Goal: Register for event/course

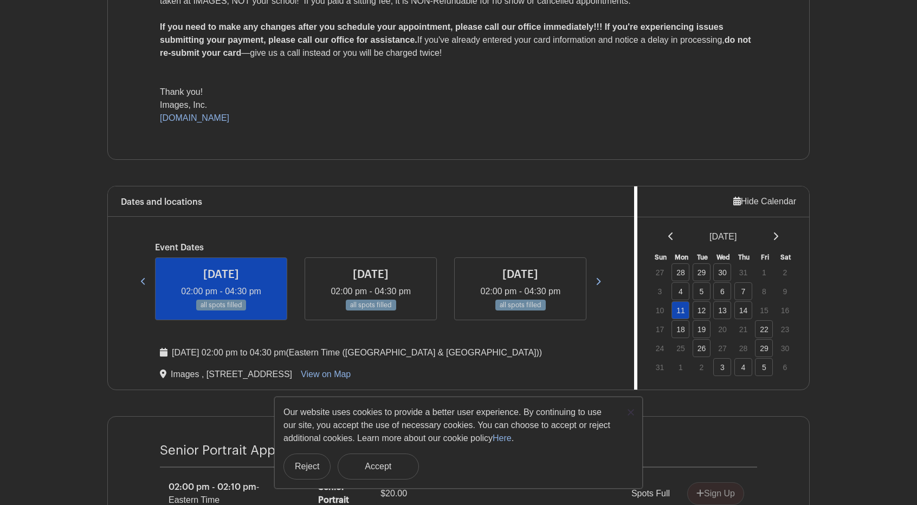
click at [599, 277] on icon at bounding box center [597, 281] width 5 height 8
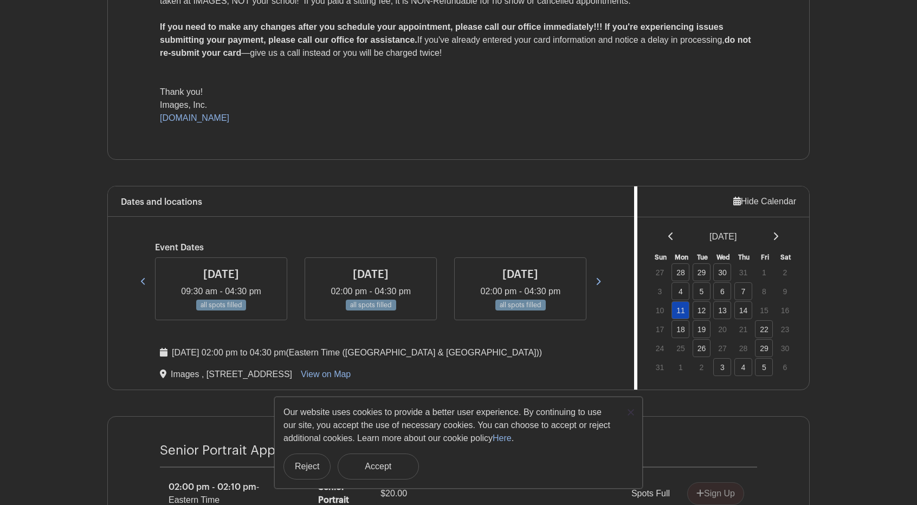
click at [599, 277] on icon at bounding box center [597, 281] width 5 height 8
click at [598, 278] on icon at bounding box center [599, 281] width 4 height 7
click at [291, 469] on button "Reject" at bounding box center [306, 467] width 47 height 26
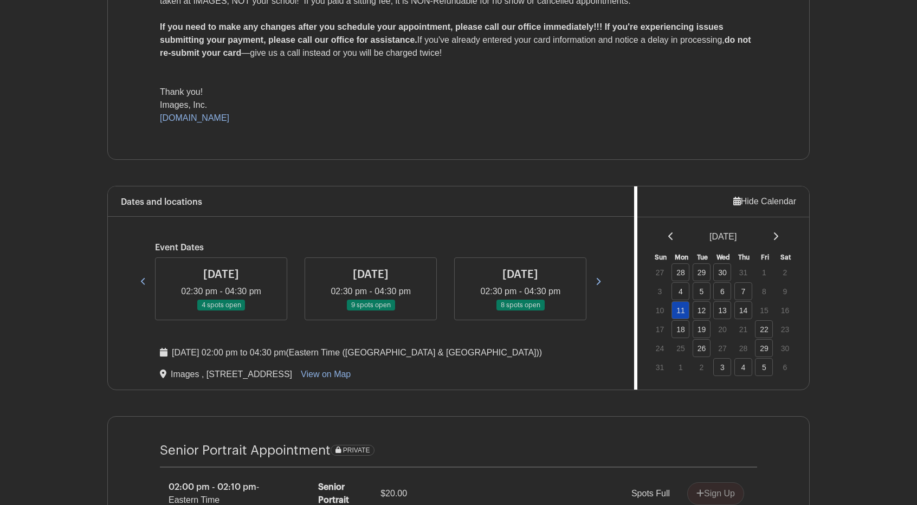
click at [597, 279] on icon at bounding box center [597, 281] width 5 height 8
click at [598, 277] on icon at bounding box center [597, 281] width 5 height 8
click at [145, 279] on icon at bounding box center [143, 281] width 5 height 8
click at [138, 279] on link at bounding box center [143, 281] width 19 height 19
click at [142, 280] on icon at bounding box center [143, 281] width 4 height 7
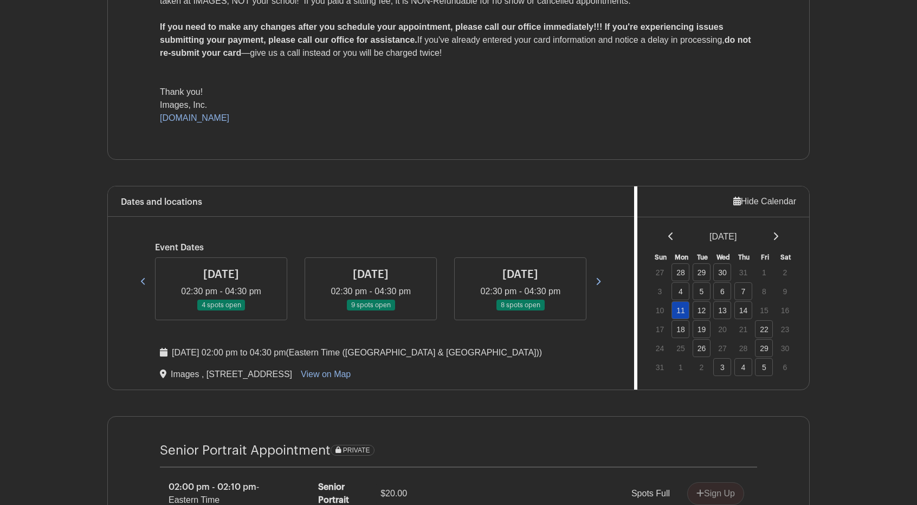
click at [134, 279] on link at bounding box center [143, 281] width 19 height 19
click at [371, 311] on link at bounding box center [371, 311] width 0 height 0
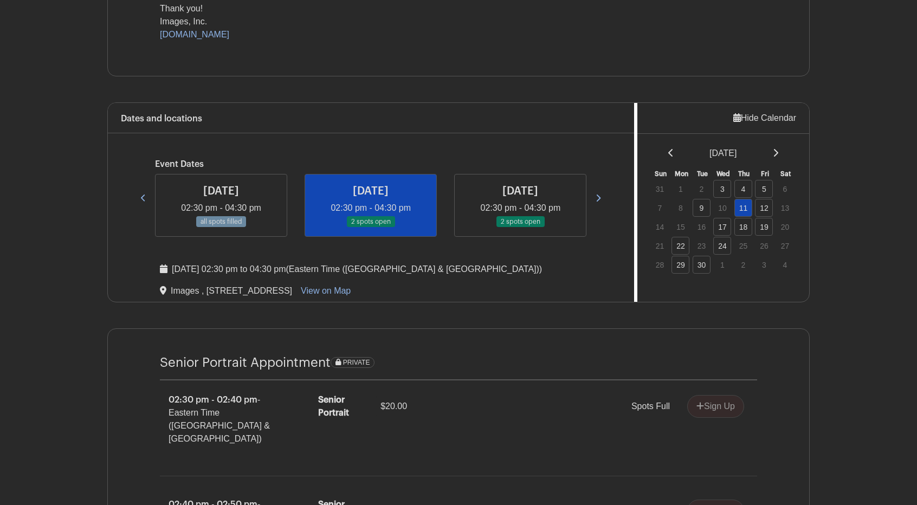
scroll to position [464, 0]
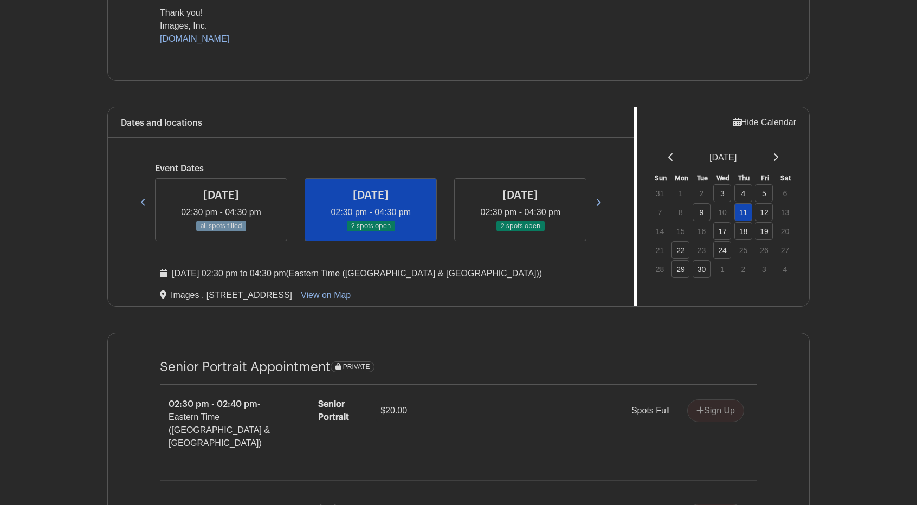
click at [520, 232] on link at bounding box center [520, 232] width 0 height 0
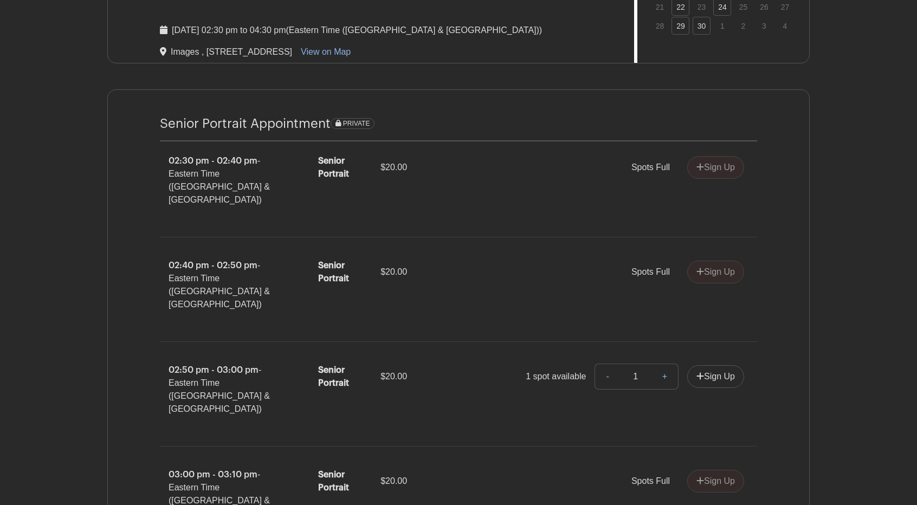
scroll to position [711, 0]
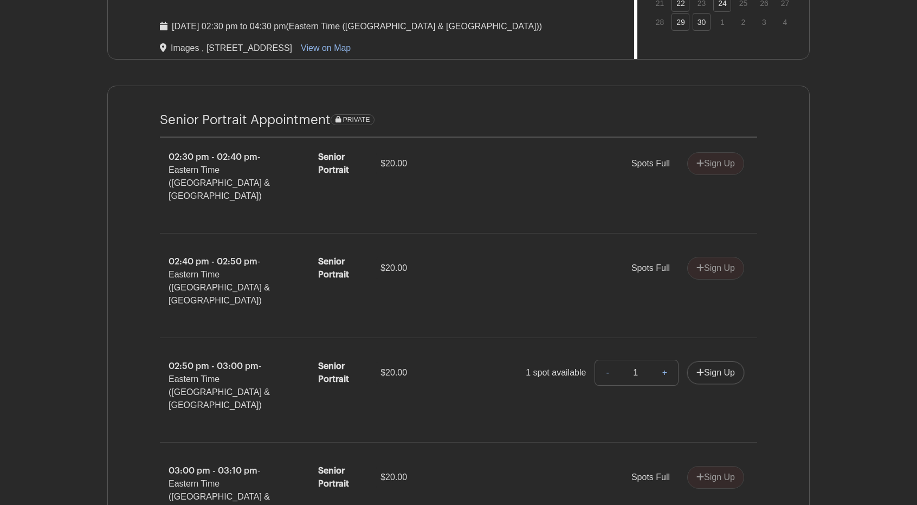
click at [710, 361] on button "Sign Up" at bounding box center [715, 372] width 57 height 23
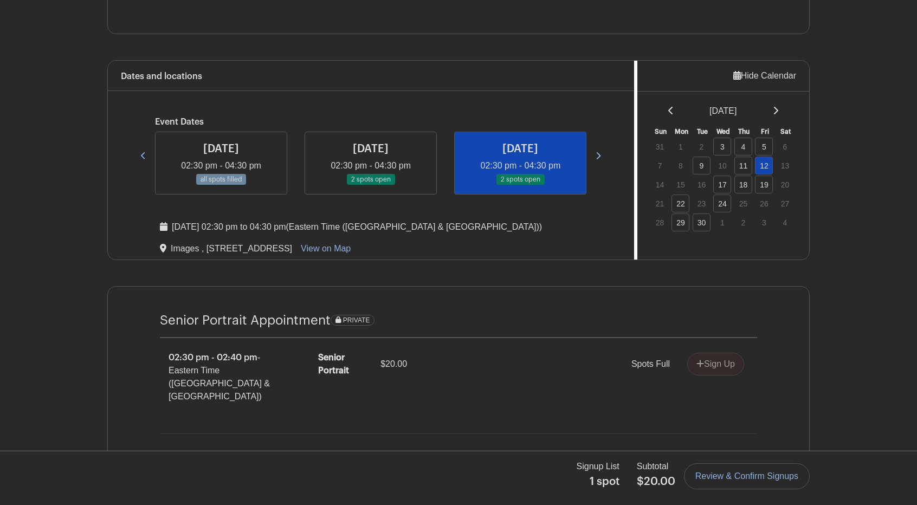
scroll to position [515, 0]
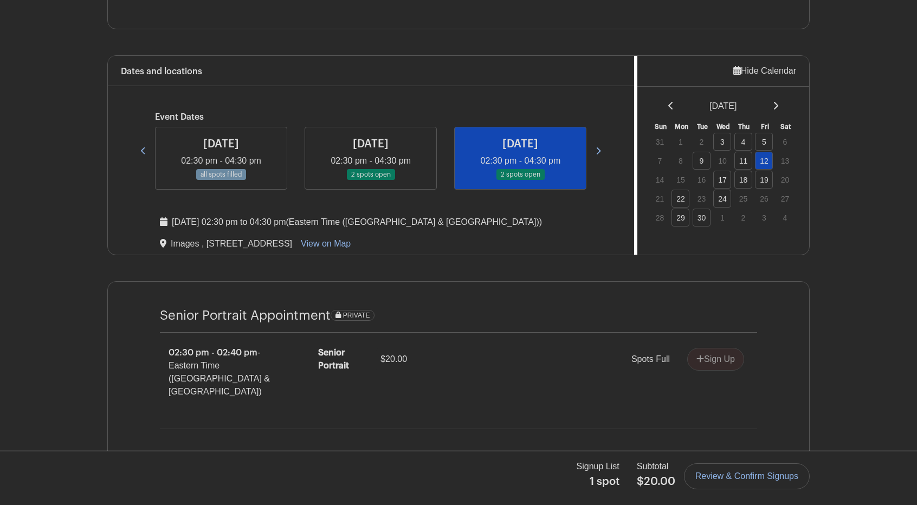
click at [727, 476] on link "Review & Confirm Signups" at bounding box center [747, 476] width 126 height 26
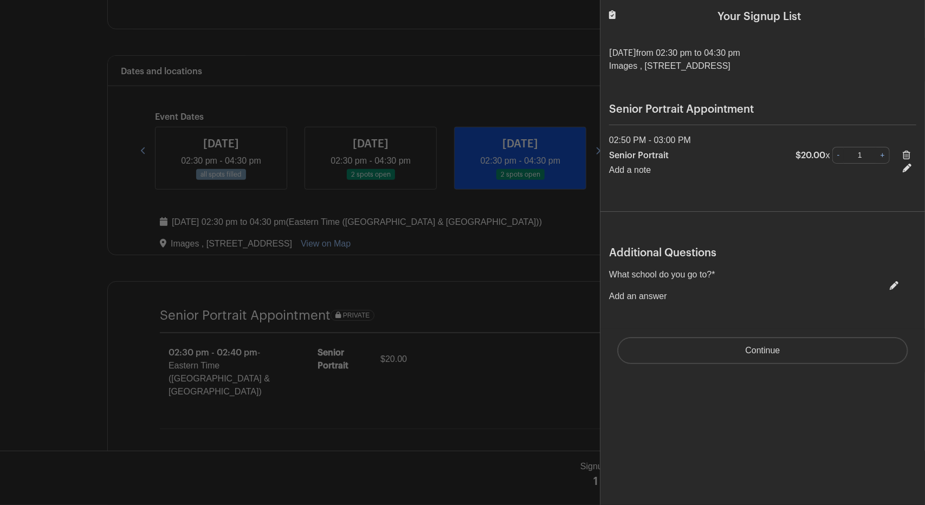
click at [634, 279] on p "What school do you go to? *" at bounding box center [662, 274] width 106 height 13
click at [885, 286] on link at bounding box center [891, 285] width 13 height 9
click at [624, 307] on select "Choose your answer [GEOGRAPHIC_DATA] High [PERSON_NAME] High [PERSON_NAME] High…" at bounding box center [703, 303] width 189 height 26
select select "3943"
click at [609, 290] on select "Choose your answer [GEOGRAPHIC_DATA] High [PERSON_NAME] High [PERSON_NAME] High…" at bounding box center [703, 303] width 189 height 26
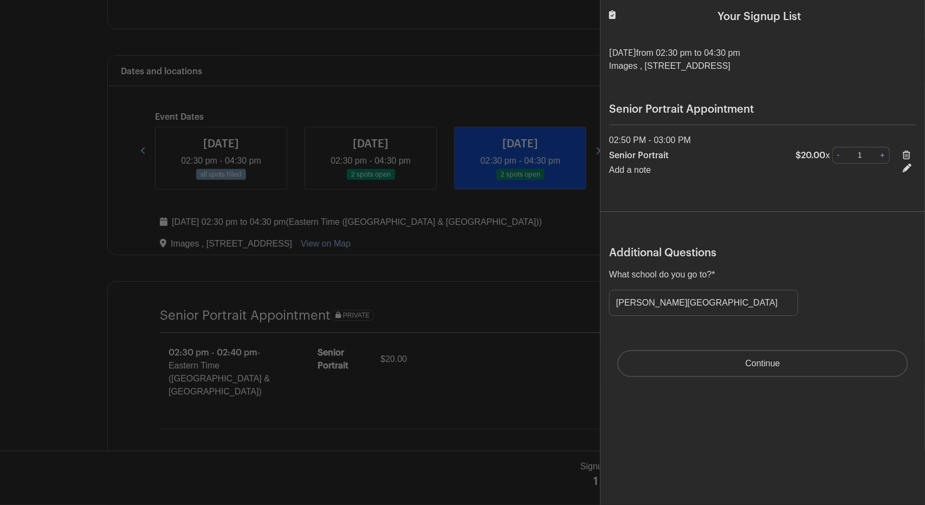
click at [662, 364] on input "Continue" at bounding box center [763, 364] width 290 height 26
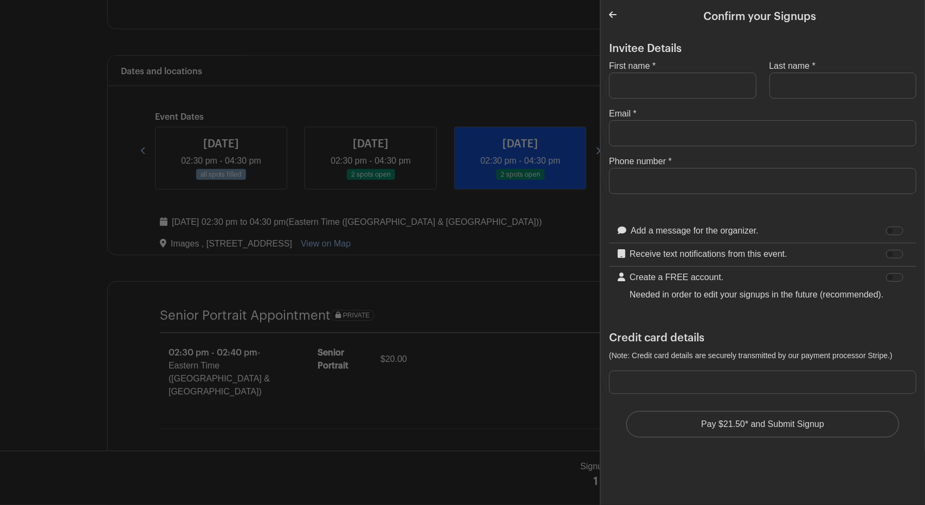
click at [633, 87] on input "First name" at bounding box center [682, 86] width 147 height 26
type input "[PERSON_NAME]"
type input "9542431847"
click at [626, 133] on input "Email" at bounding box center [762, 133] width 307 height 26
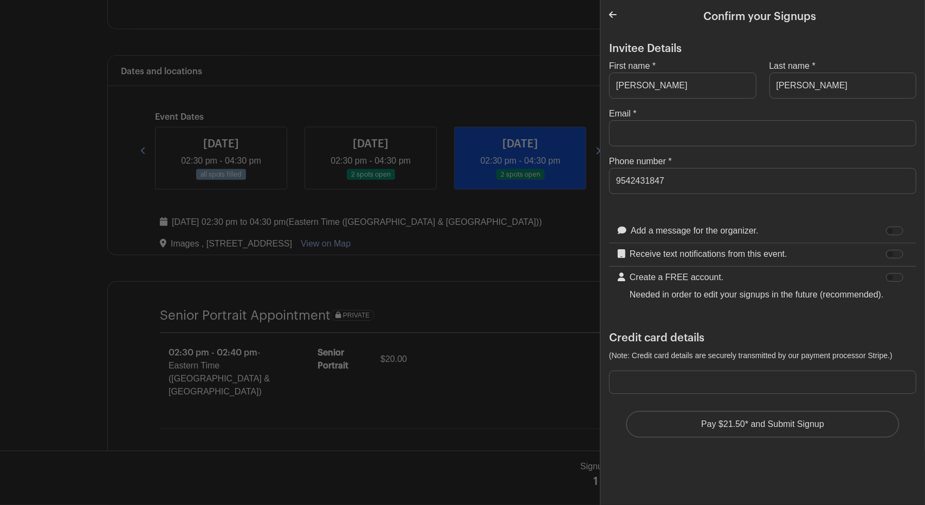
type input "[EMAIL_ADDRESS][DOMAIN_NAME]"
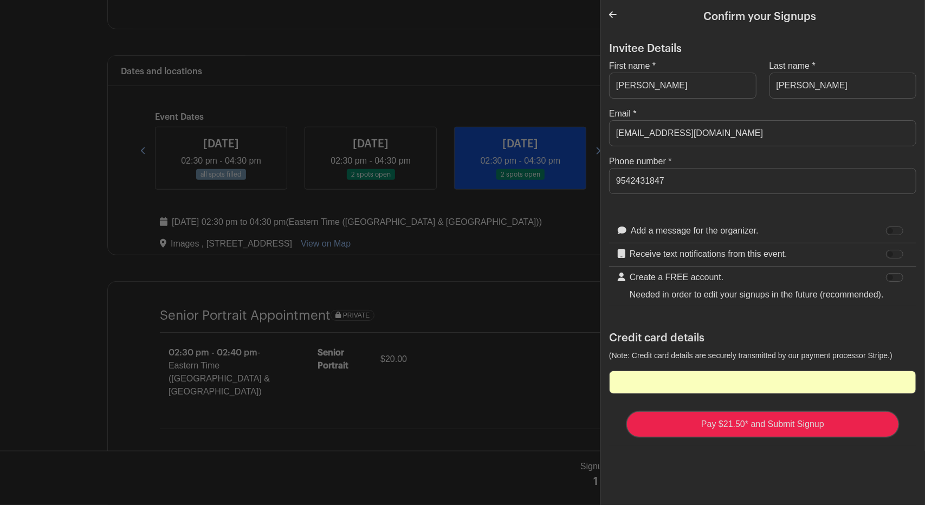
click at [697, 437] on input "Pay $21.50* and Submit Signup" at bounding box center [762, 424] width 273 height 26
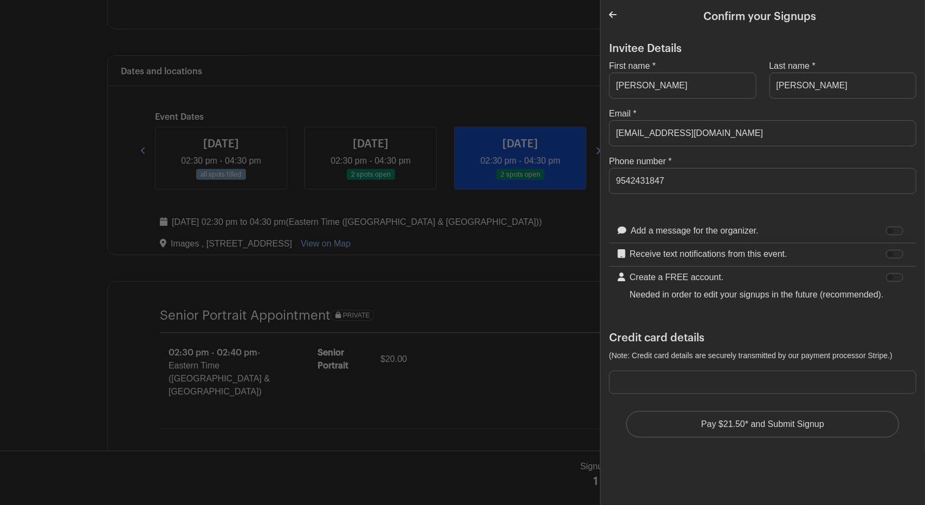
click at [761, 463] on div "Invitee Details First name * [PERSON_NAME] Last name * [GEOGRAPHIC_DATA] Email …" at bounding box center [762, 249] width 325 height 430
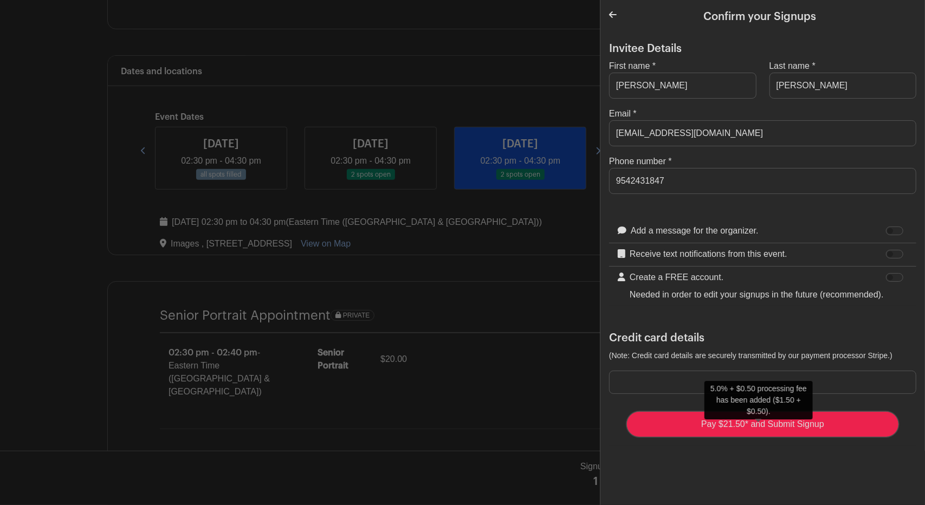
click at [768, 433] on input "Pay $21.50* and Submit Signup" at bounding box center [762, 424] width 273 height 26
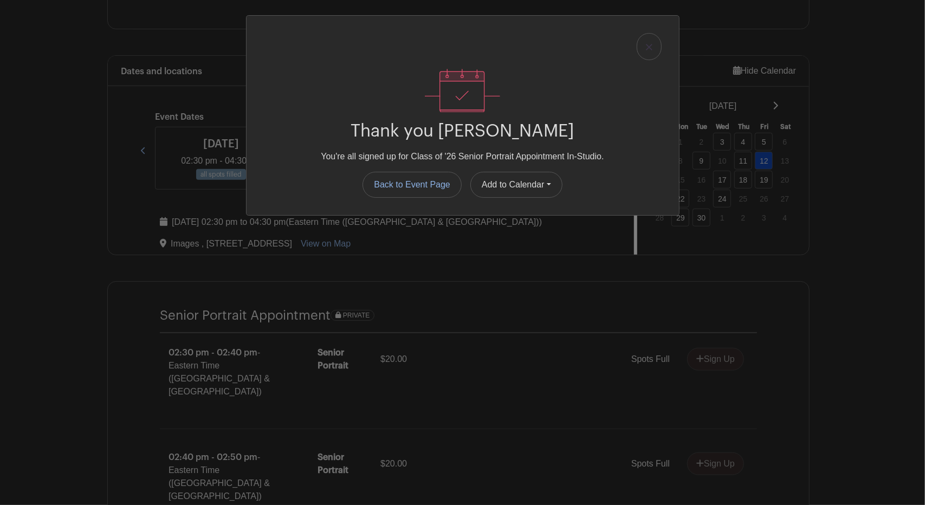
click at [646, 47] on img at bounding box center [649, 47] width 7 height 7
